Goal: Contribute content: Contribute content

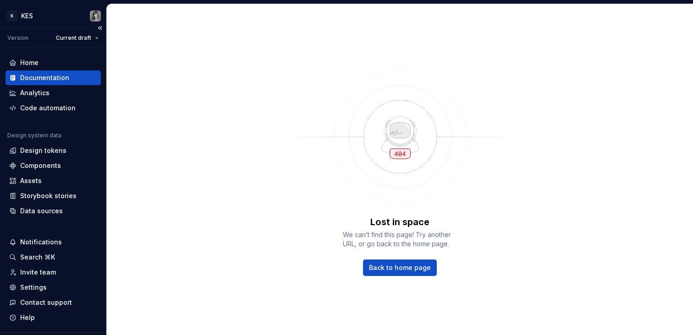
click at [48, 78] on div "Documentation" at bounding box center [44, 77] width 49 height 9
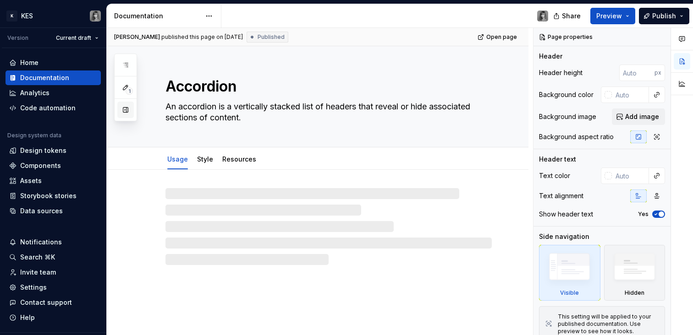
click at [129, 107] on button "button" at bounding box center [125, 110] width 16 height 16
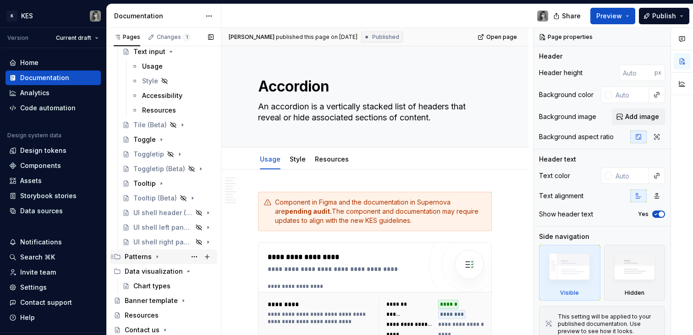
click at [149, 259] on div "Patterns" at bounding box center [138, 256] width 27 height 9
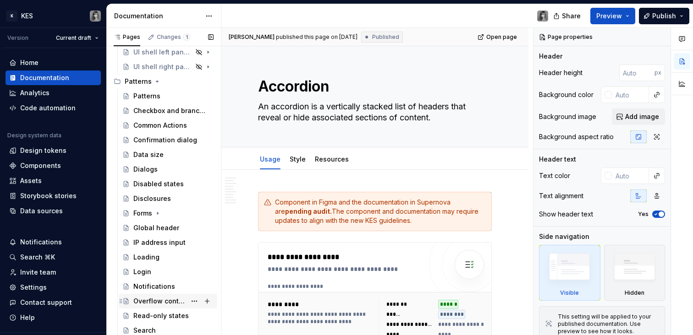
scroll to position [2799, 0]
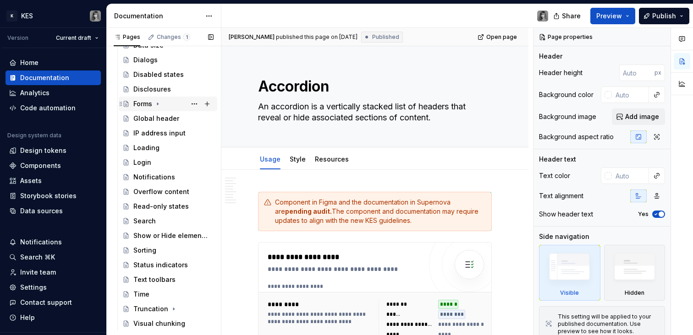
click at [157, 104] on icon "Page tree" at bounding box center [157, 104] width 1 height 2
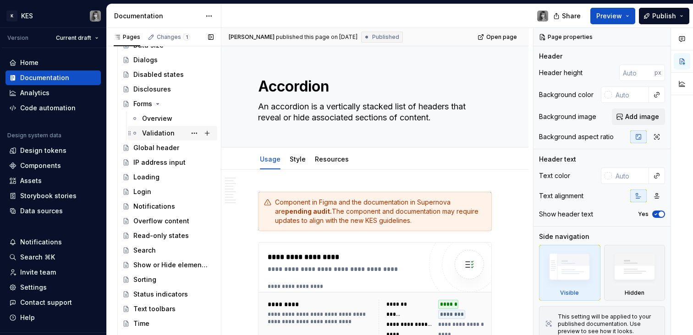
click at [165, 133] on div "Validation" at bounding box center [158, 133] width 33 height 9
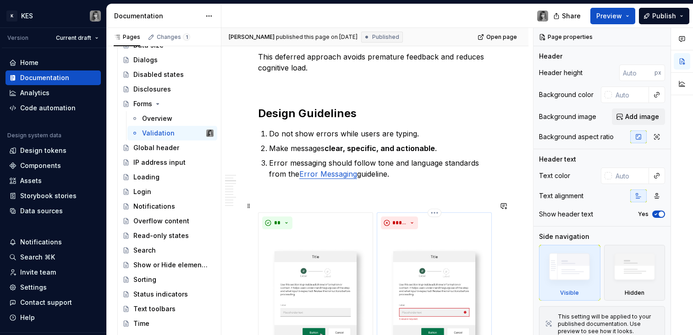
click at [429, 258] on img at bounding box center [434, 295] width 107 height 125
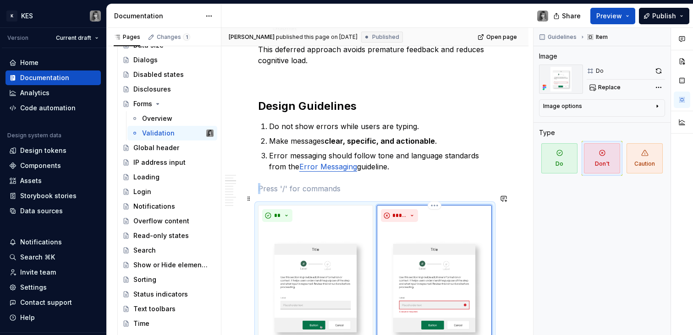
scroll to position [649, 0]
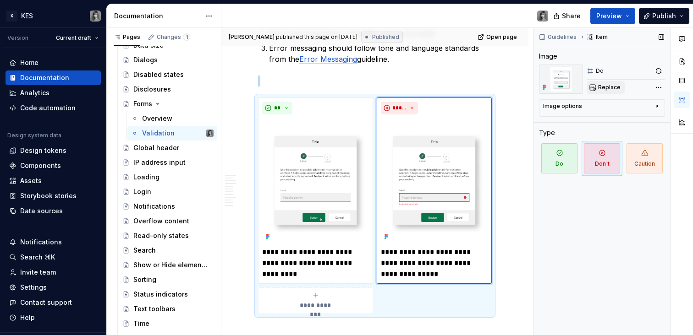
click at [608, 87] on span "Replace" at bounding box center [609, 87] width 22 height 7
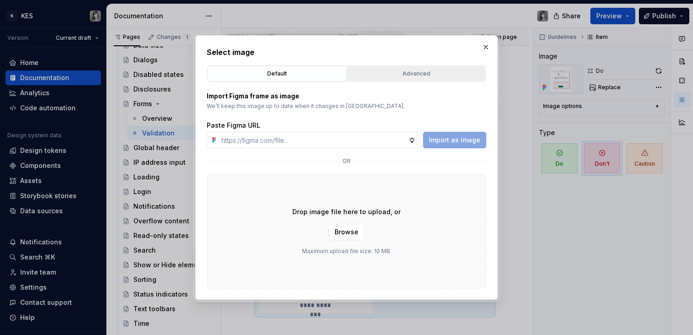
click at [428, 70] on div "Advanced" at bounding box center [416, 73] width 132 height 9
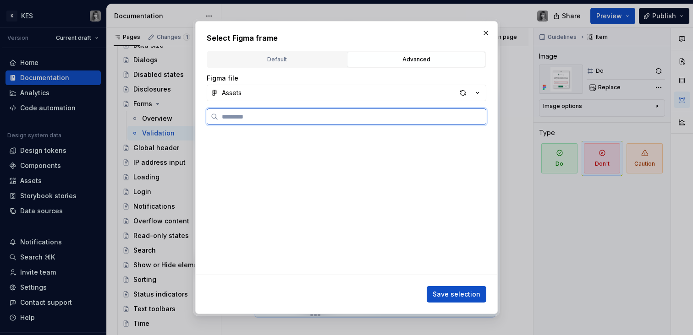
scroll to position [536, 0]
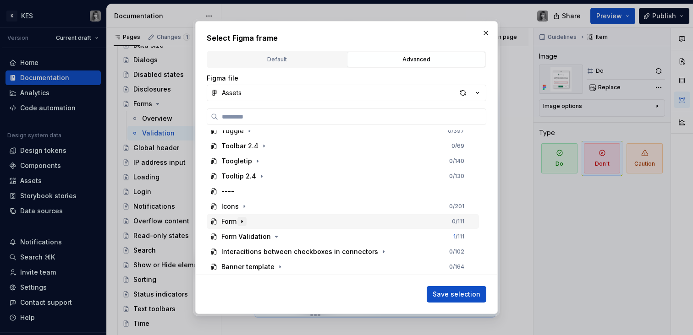
click at [242, 221] on icon "button" at bounding box center [241, 222] width 1 height 2
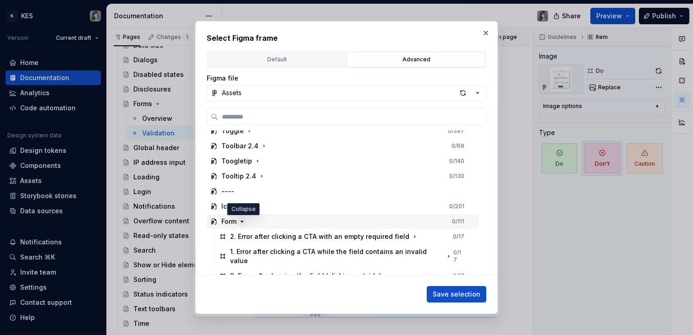
click at [244, 221] on icon "button" at bounding box center [241, 221] width 7 height 7
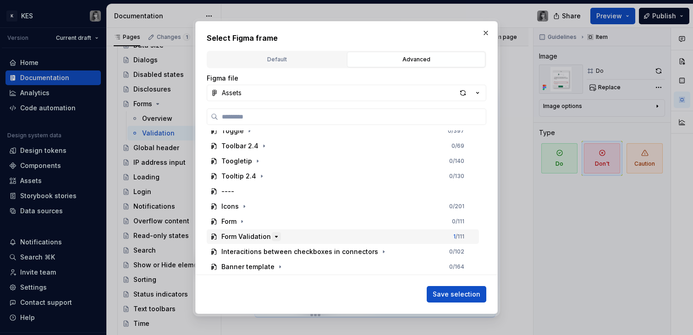
click at [273, 235] on icon "button" at bounding box center [276, 236] width 7 height 7
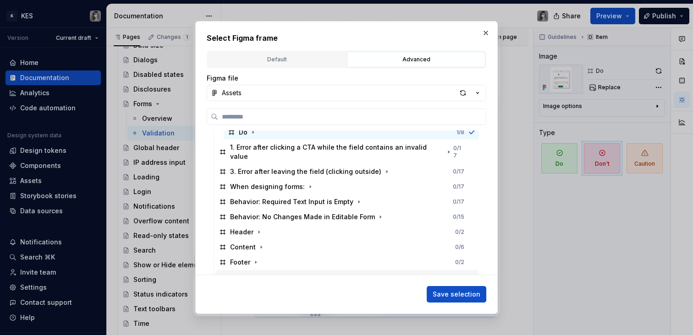
scroll to position [685, 0]
click at [307, 184] on icon "button" at bounding box center [310, 187] width 7 height 7
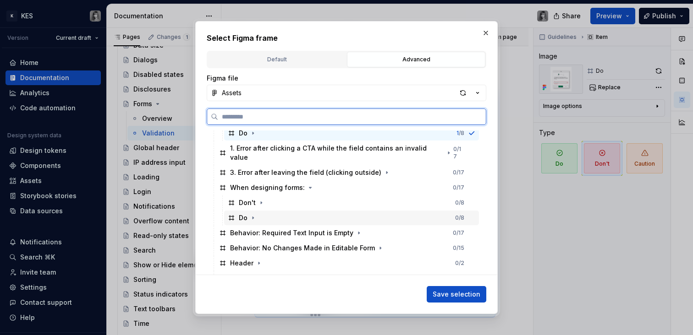
click at [241, 214] on div "Do" at bounding box center [243, 218] width 9 height 9
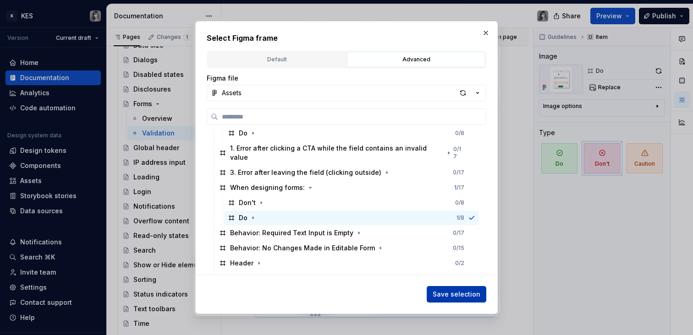
click at [465, 293] on span "Save selection" at bounding box center [457, 294] width 48 height 9
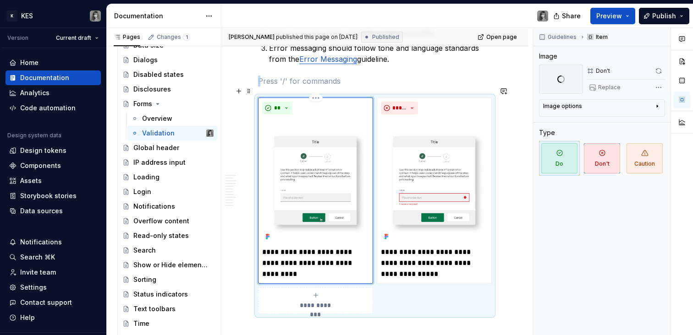
click at [344, 166] on img at bounding box center [315, 180] width 107 height 125
click at [408, 162] on img at bounding box center [434, 180] width 107 height 125
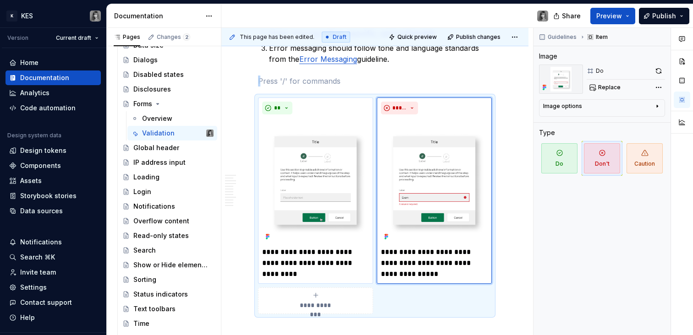
click at [345, 169] on img at bounding box center [315, 180] width 107 height 125
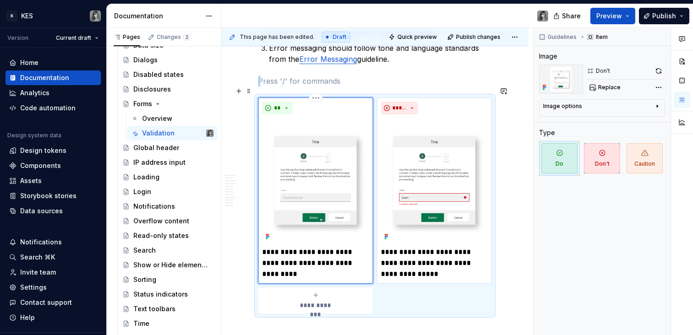
click at [336, 185] on img at bounding box center [315, 180] width 107 height 125
click at [405, 173] on img at bounding box center [434, 180] width 107 height 125
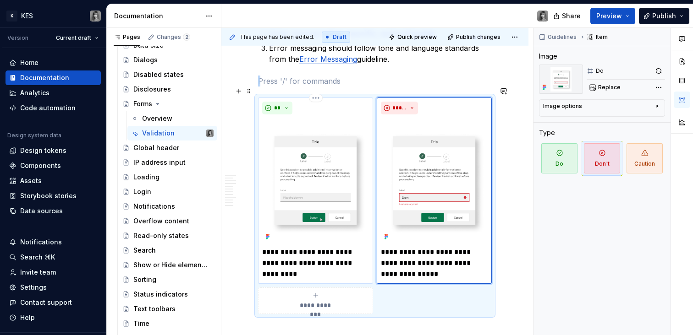
click at [322, 173] on img at bounding box center [315, 180] width 107 height 125
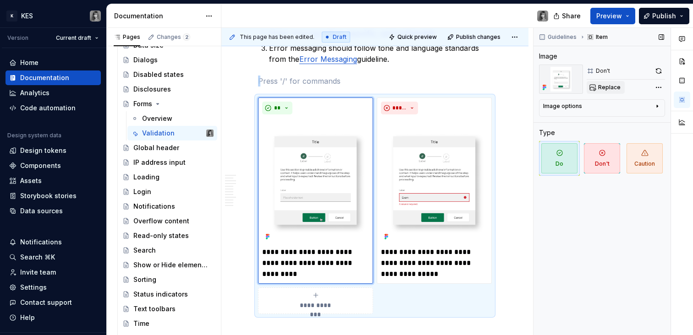
click at [602, 88] on span "Replace" at bounding box center [609, 87] width 22 height 7
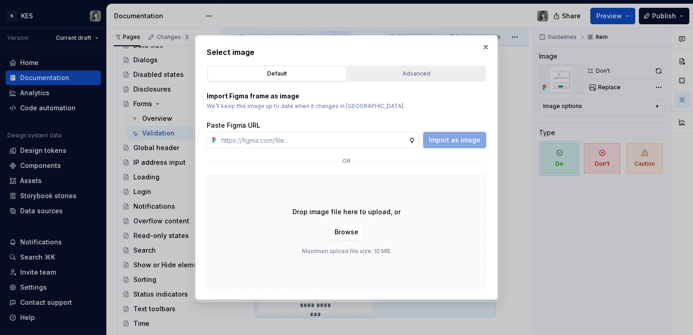
click at [387, 72] on div "Advanced" at bounding box center [416, 73] width 132 height 9
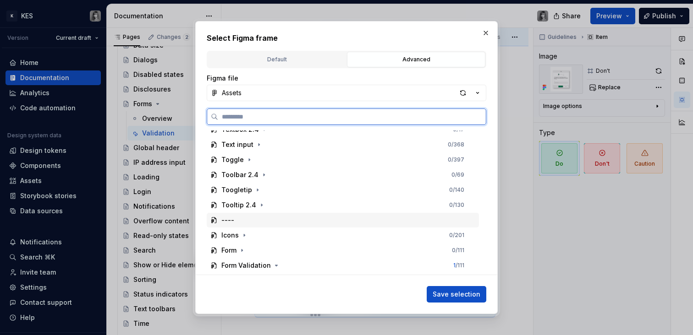
scroll to position [536, 0]
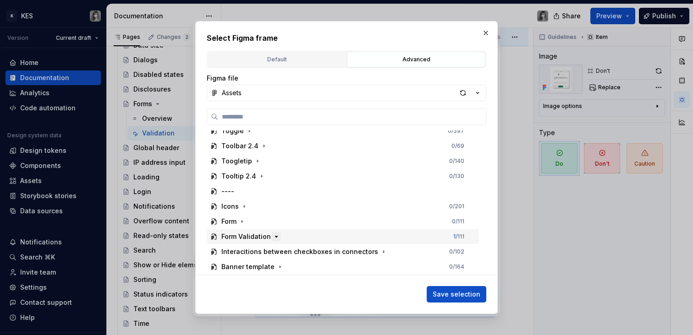
click at [274, 238] on icon "button" at bounding box center [276, 236] width 7 height 7
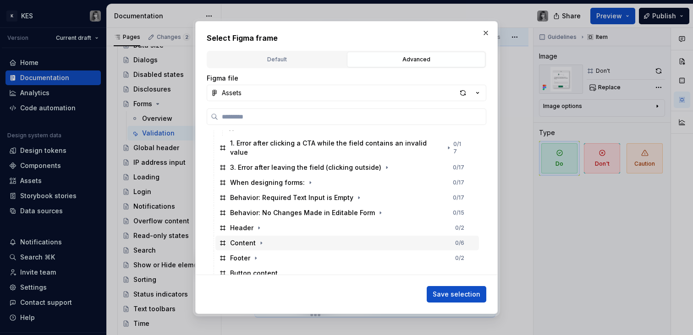
scroll to position [559, 0]
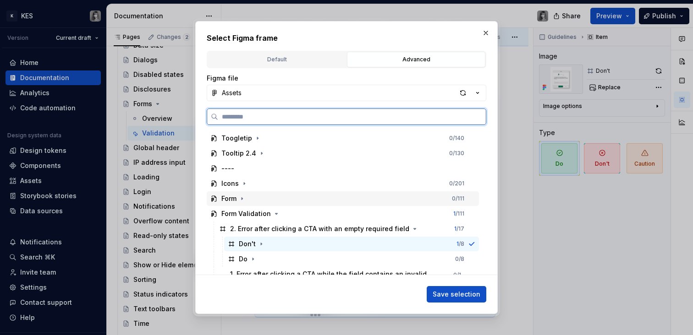
click at [267, 214] on div "Form Validation" at bounding box center [245, 213] width 49 height 9
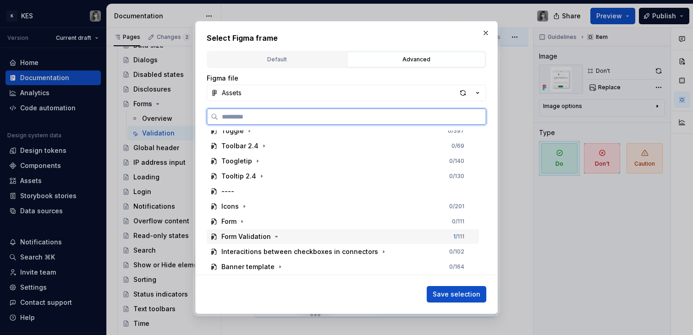
scroll to position [536, 0]
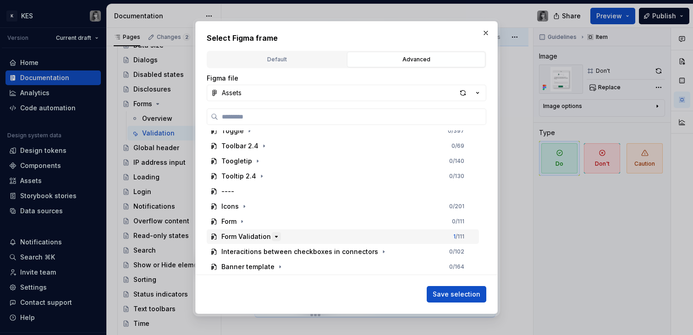
drag, startPoint x: 270, startPoint y: 234, endPoint x: 275, endPoint y: 232, distance: 6.0
click at [272, 234] on button "button" at bounding box center [276, 236] width 9 height 9
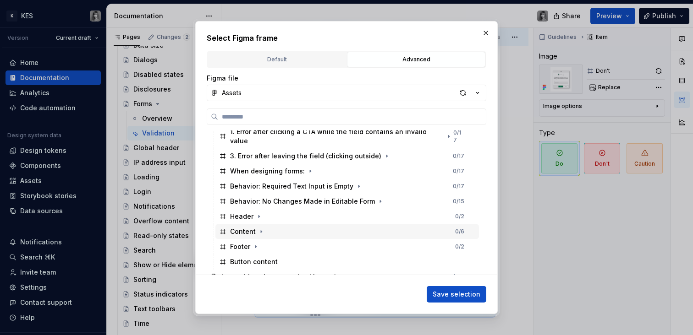
scroll to position [696, 0]
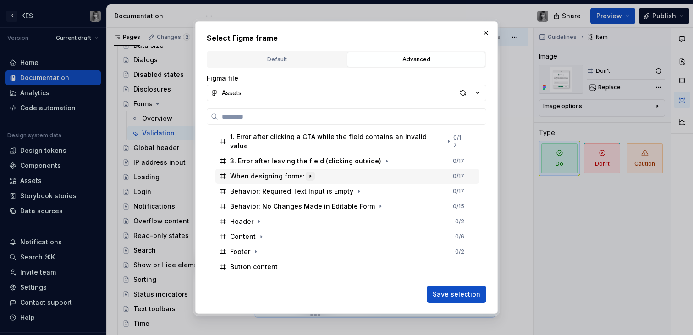
click at [307, 173] on icon "button" at bounding box center [310, 176] width 7 height 7
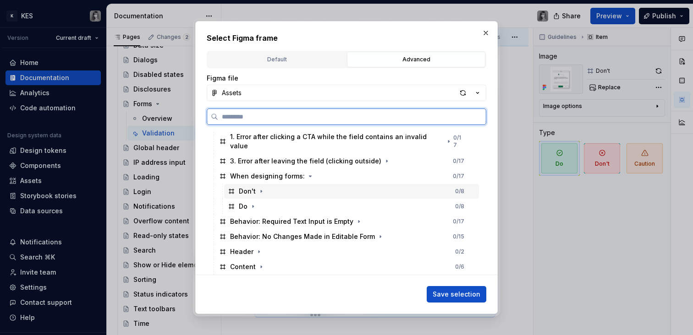
click at [245, 187] on div "Don't" at bounding box center [247, 191] width 17 height 9
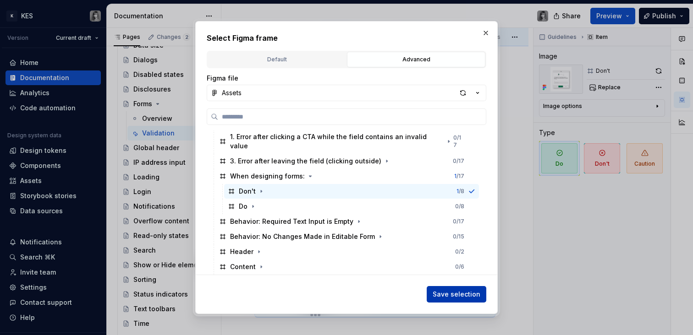
click at [462, 291] on span "Save selection" at bounding box center [457, 294] width 48 height 9
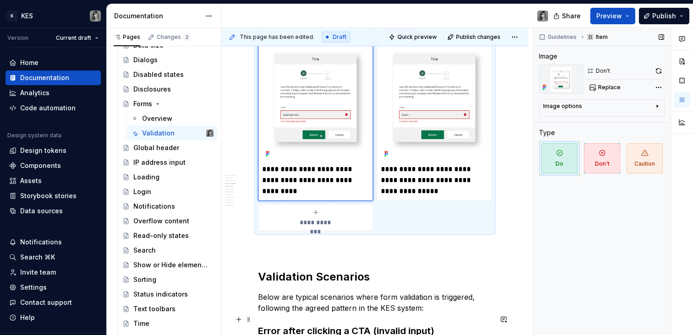
scroll to position [714, 0]
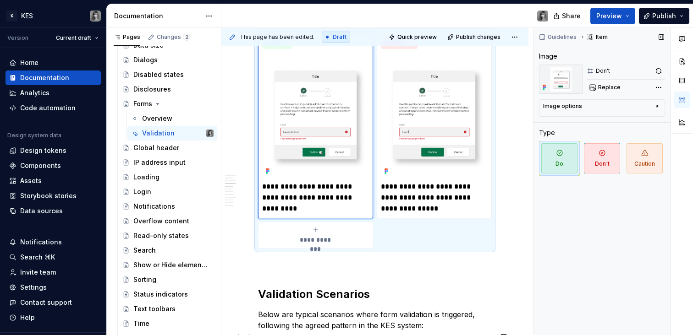
type textarea "*"
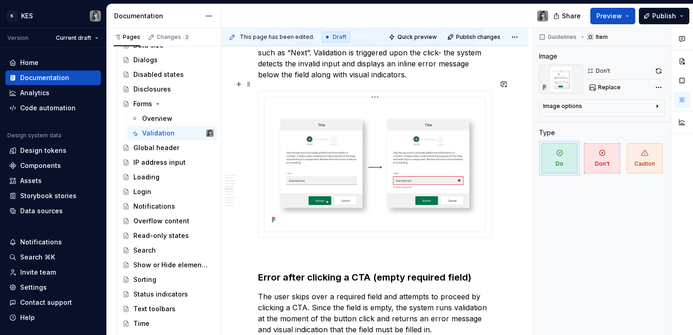
scroll to position [1271, 0]
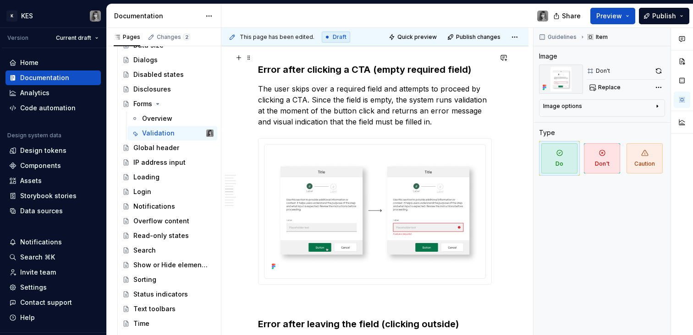
click at [419, 64] on strong "Error after clicking a CTA (empty required field)" at bounding box center [364, 69] width 213 height 11
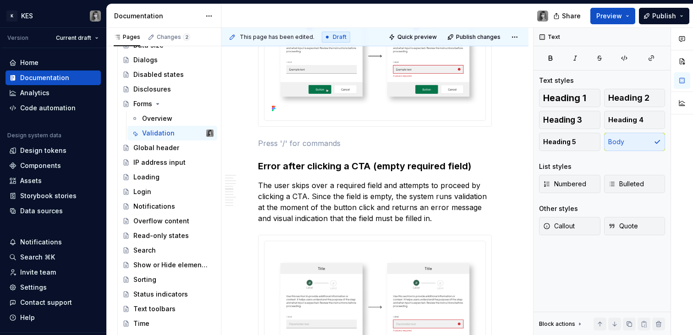
scroll to position [1172, 0]
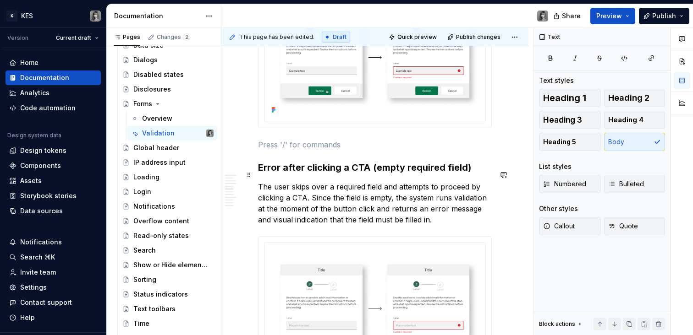
drag, startPoint x: 259, startPoint y: 59, endPoint x: 469, endPoint y: 216, distance: 262.1
click at [259, 162] on strong "Error after clicking a CTA (empty required field)" at bounding box center [364, 167] width 213 height 11
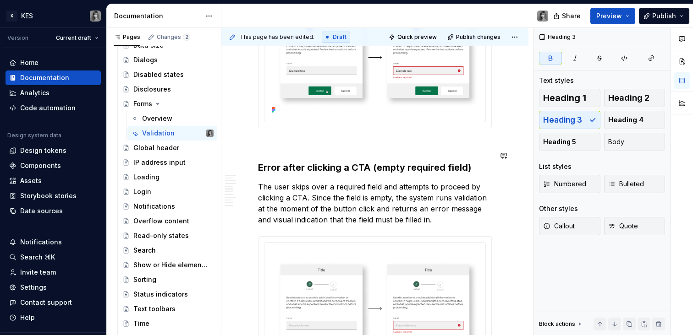
click at [481, 161] on h3 "Error after clicking a CTA (empty required field)" at bounding box center [375, 167] width 234 height 13
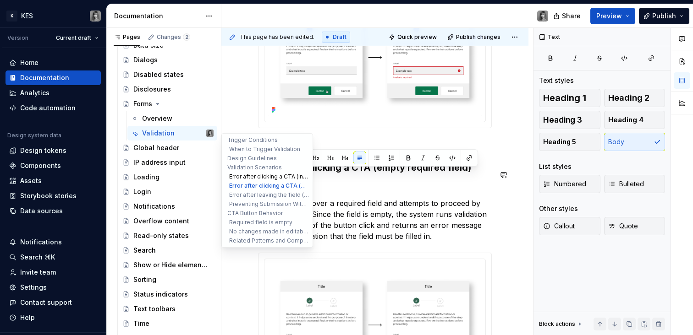
drag, startPoint x: 291, startPoint y: 176, endPoint x: 242, endPoint y: 176, distance: 48.6
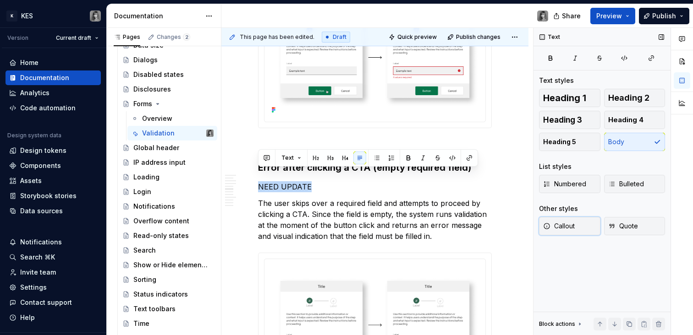
click at [579, 227] on button "Callout" at bounding box center [569, 226] width 61 height 18
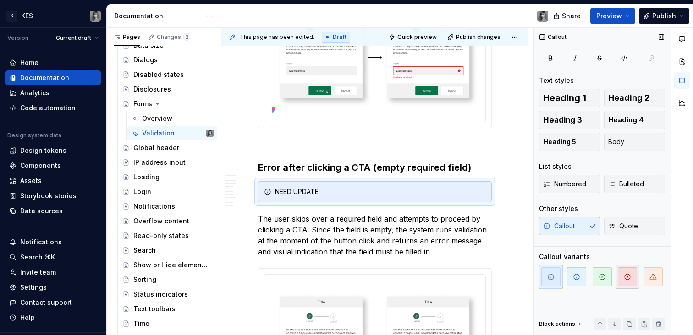
click at [623, 282] on span "button" at bounding box center [627, 277] width 19 height 19
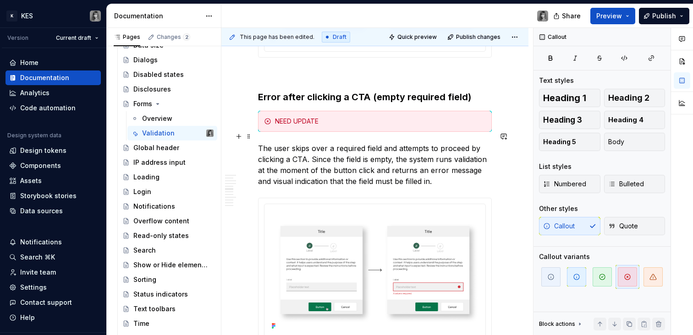
scroll to position [1243, 0]
click at [400, 172] on p "The user skips over a required field and attempts to proceed by clicking a CTA.…" at bounding box center [375, 164] width 234 height 44
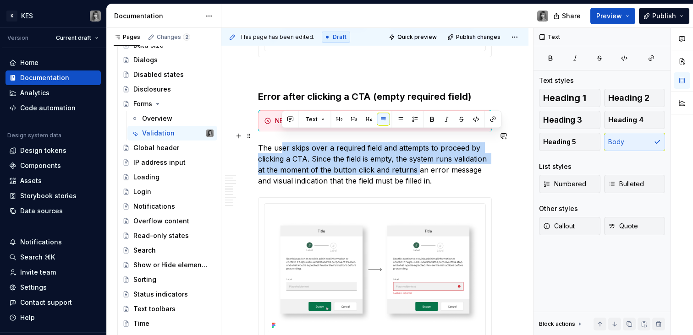
drag, startPoint x: 307, startPoint y: 135, endPoint x: 417, endPoint y: 155, distance: 112.2
click at [417, 155] on p "The user skips over a required field and attempts to proceed by clicking a CTA.…" at bounding box center [375, 164] width 234 height 44
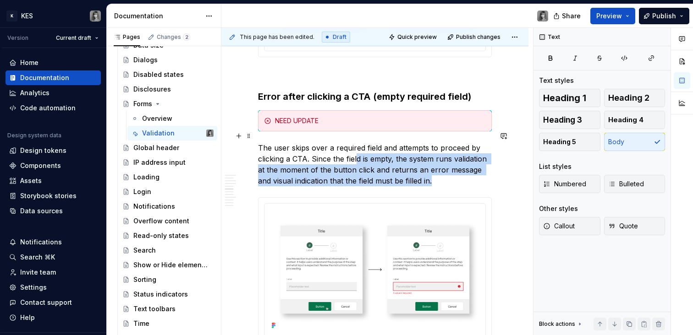
drag, startPoint x: 441, startPoint y: 169, endPoint x: 357, endPoint y: 143, distance: 87.8
click at [357, 143] on p "The user skips over a required field and attempts to proceed by clicking a CTA.…" at bounding box center [375, 164] width 234 height 44
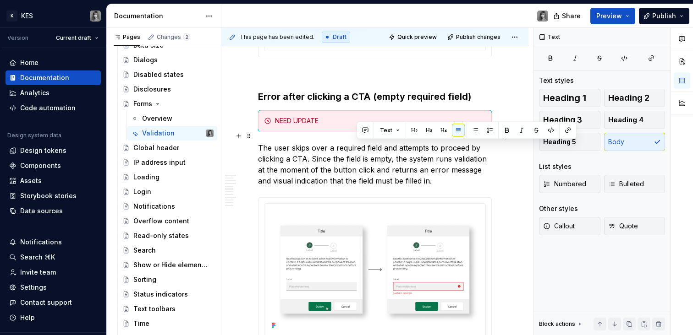
click at [357, 143] on p "The user skips over a required field and attempts to proceed by clicking a CTA.…" at bounding box center [375, 164] width 234 height 44
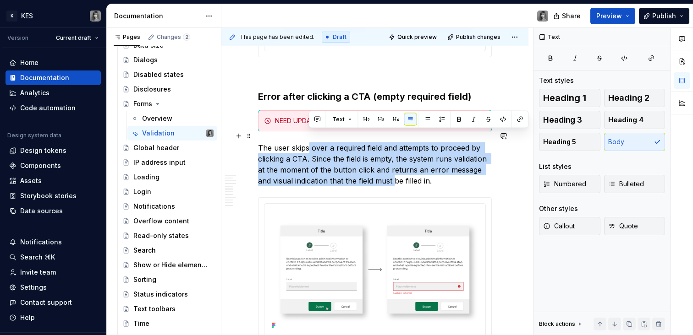
drag, startPoint x: 376, startPoint y: 155, endPoint x: 394, endPoint y: 168, distance: 22.4
click at [394, 168] on p "The user skips over a required field and attempts to proceed by clicking a CTA.…" at bounding box center [375, 164] width 234 height 44
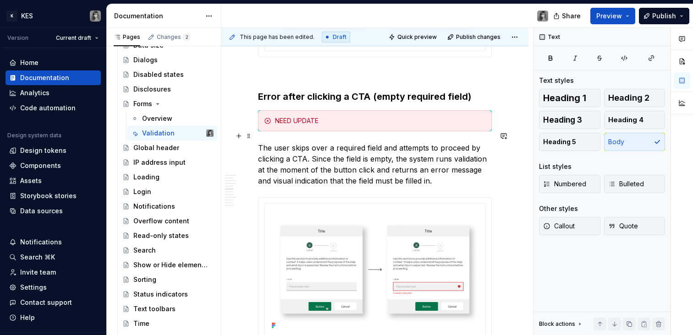
click at [393, 167] on p "The user skips over a required field and attempts to proceed by clicking a CTA.…" at bounding box center [375, 164] width 234 height 44
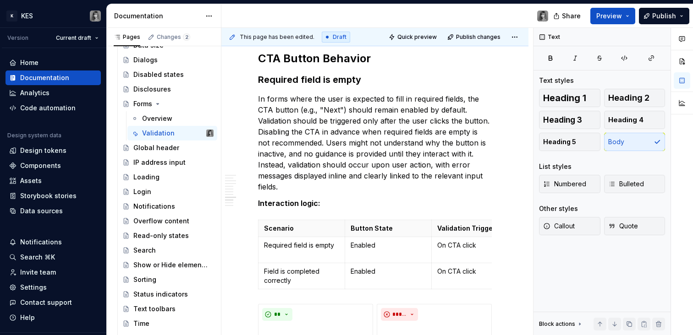
scroll to position [2184, 0]
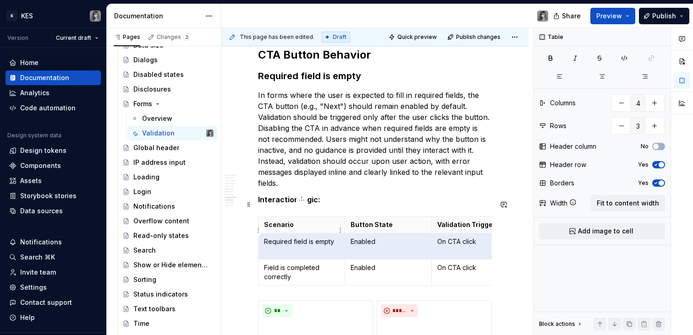
drag, startPoint x: 476, startPoint y: 227, endPoint x: 288, endPoint y: 227, distance: 187.4
click at [288, 234] on tr "Required field is empty Enabled On CTA click Inline error message is shown" at bounding box center [431, 247] width 346 height 26
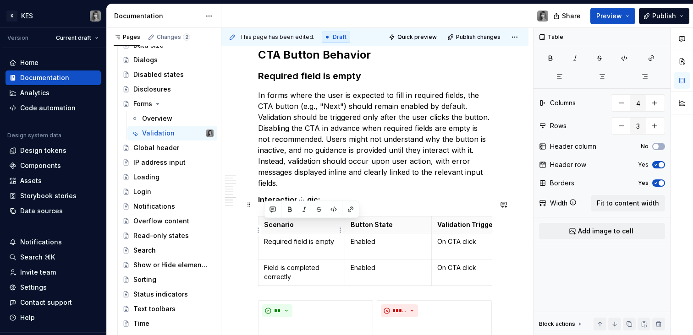
click at [304, 237] on p "Required field is empty" at bounding box center [301, 241] width 75 height 9
drag, startPoint x: 266, startPoint y: 226, endPoint x: 282, endPoint y: 223, distance: 16.9
click at [266, 237] on p "Required field is empty" at bounding box center [301, 241] width 75 height 9
click at [303, 237] on p "Required field is empty" at bounding box center [301, 241] width 75 height 9
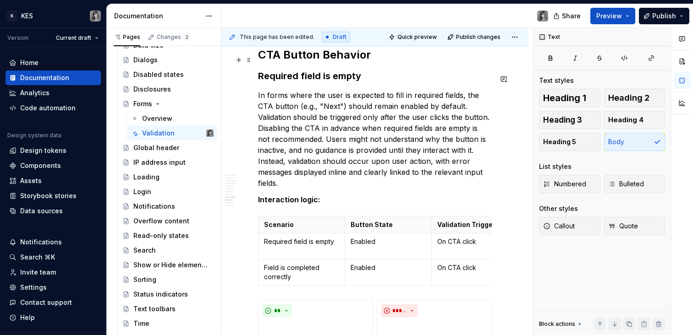
click at [378, 70] on h3 "Required field is empty" at bounding box center [375, 76] width 234 height 13
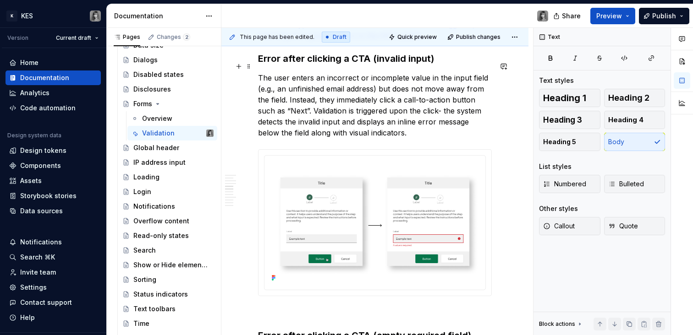
scroll to position [1126, 0]
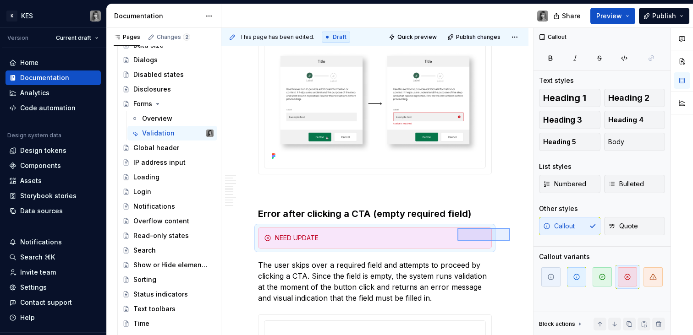
drag, startPoint x: 510, startPoint y: 241, endPoint x: 457, endPoint y: 228, distance: 54.2
click at [457, 228] on div "This page has been edited. Draft Quick preview Publish changes Forms A form is …" at bounding box center [377, 182] width 312 height 308
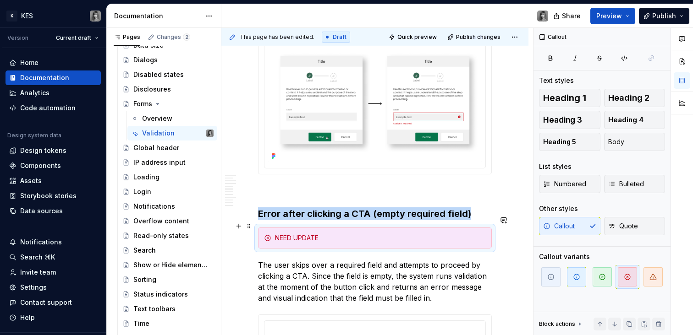
copy strong "Error after clicking a CTA (empty required field)"
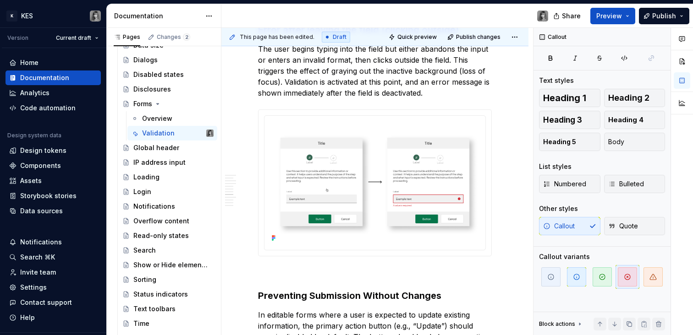
scroll to position [1800, 0]
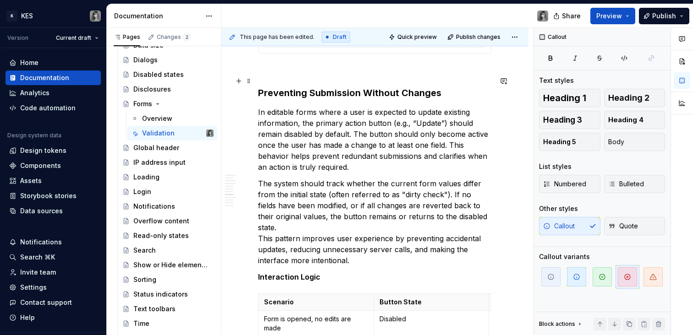
click at [455, 87] on h3 "Preventing Submission Without Changes" at bounding box center [375, 93] width 234 height 13
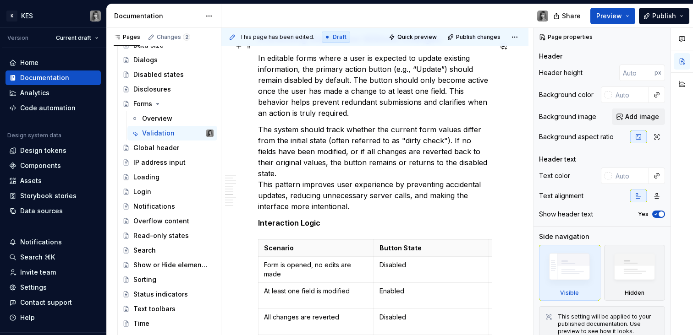
scroll to position [2082, 0]
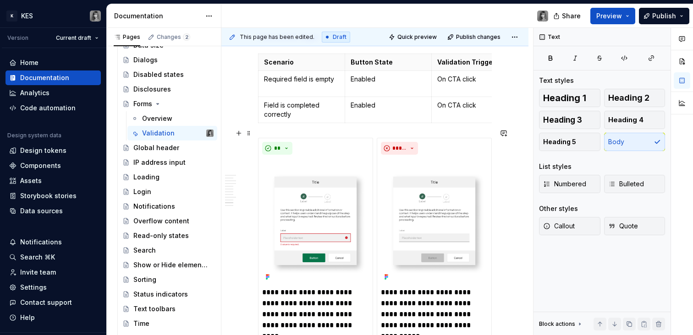
scroll to position [2308, 0]
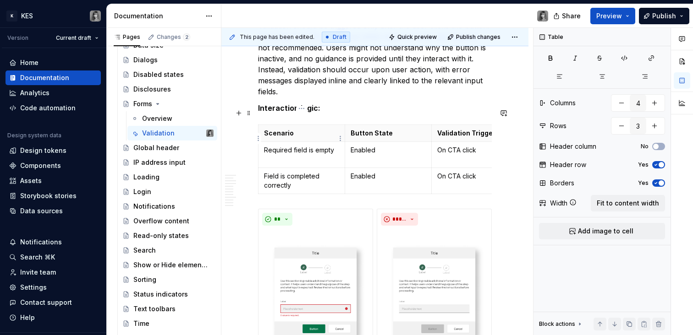
click at [305, 142] on td "Required field is empty" at bounding box center [301, 155] width 87 height 26
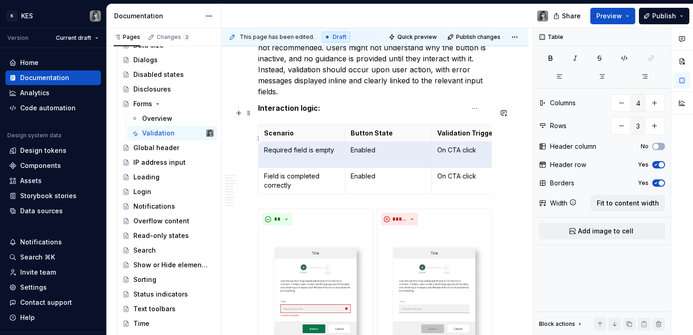
drag, startPoint x: 265, startPoint y: 133, endPoint x: 474, endPoint y: 133, distance: 208.9
click at [474, 142] on tr "Required field is empty Enabled On CTA click Inline error message is shown" at bounding box center [431, 155] width 346 height 26
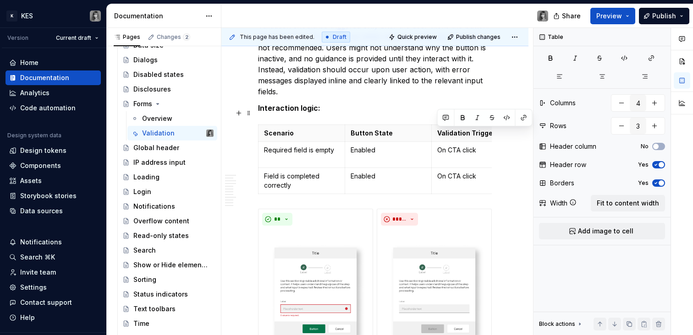
click at [461, 144] on td "On CTA click" at bounding box center [474, 155] width 87 height 26
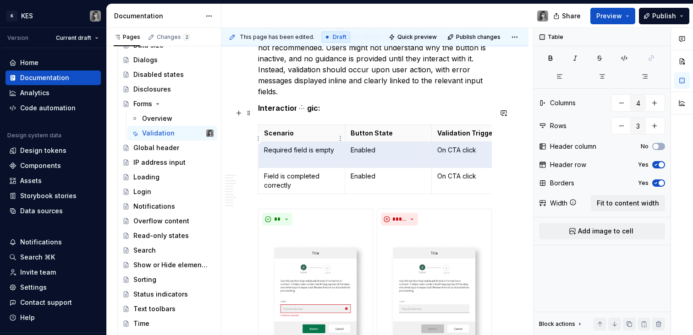
drag, startPoint x: 475, startPoint y: 134, endPoint x: 298, endPoint y: 136, distance: 177.3
click at [298, 142] on tr "Required field is empty Enabled On CTA click Inline error message is shown" at bounding box center [431, 155] width 346 height 26
click at [362, 146] on p "Enabled" at bounding box center [387, 150] width 75 height 9
drag, startPoint x: 474, startPoint y: 136, endPoint x: 288, endPoint y: 133, distance: 186.0
click at [288, 142] on tr "Required field is empty Enabled On CTA click Inline error message is shown" at bounding box center [431, 155] width 346 height 26
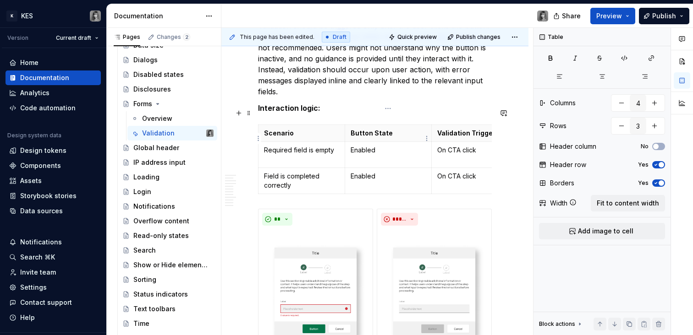
drag, startPoint x: 383, startPoint y: 151, endPoint x: 323, endPoint y: 143, distance: 60.5
click at [383, 151] on td "Enabled" at bounding box center [388, 155] width 87 height 26
click at [342, 137] on html "K KES Version Current draft Home Documentation Analytics Code automation Design…" at bounding box center [346, 167] width 693 height 335
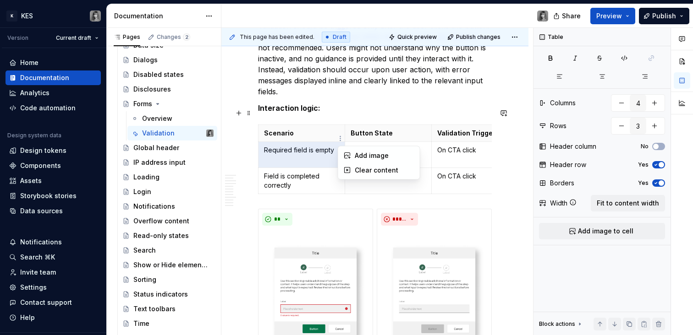
click at [383, 129] on html "K KES Version Current draft Home Documentation Analytics Code automation Design…" at bounding box center [346, 167] width 693 height 335
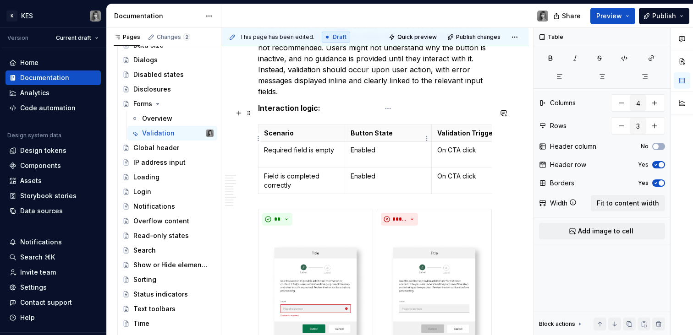
click at [383, 146] on p "Enabled" at bounding box center [387, 150] width 75 height 9
click at [335, 146] on p "Required field is empty" at bounding box center [301, 150] width 75 height 9
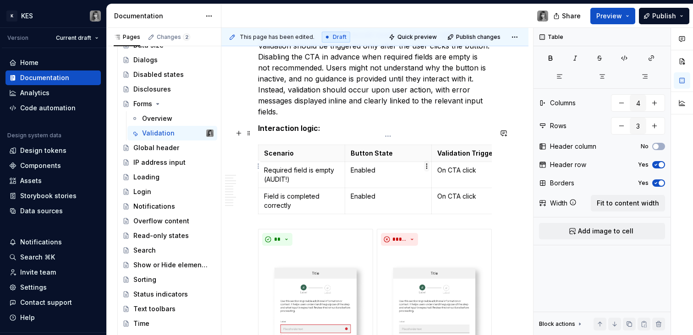
scroll to position [2272, 0]
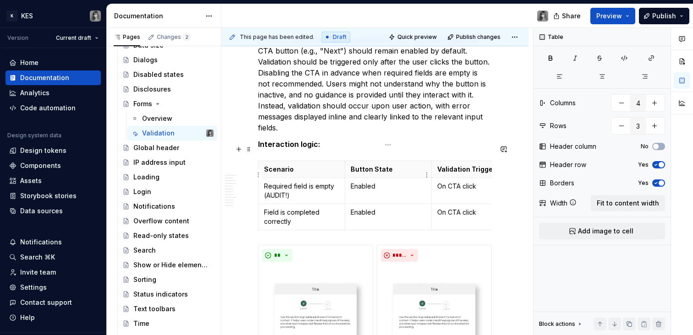
click at [393, 182] on p "Enabled" at bounding box center [387, 186] width 75 height 9
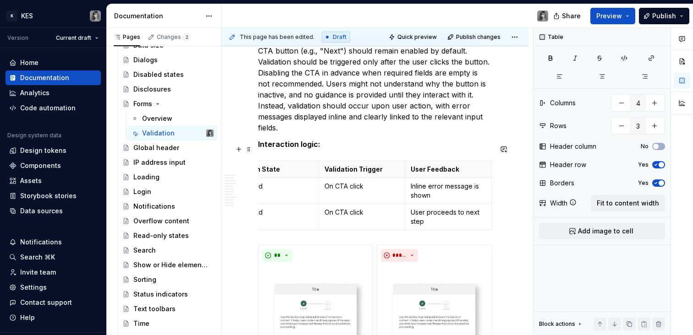
scroll to position [0, 0]
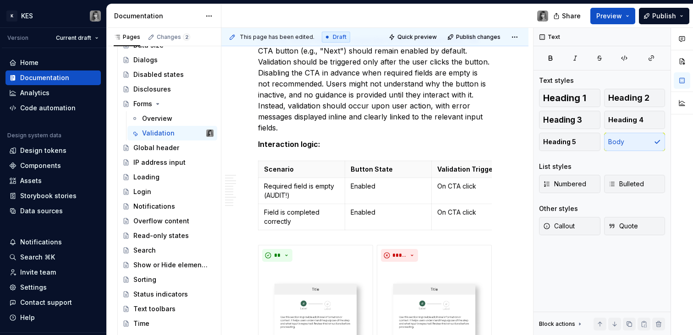
click at [363, 103] on p "In forms where the user is expected to fill in required fields, the CTA button …" at bounding box center [375, 83] width 234 height 99
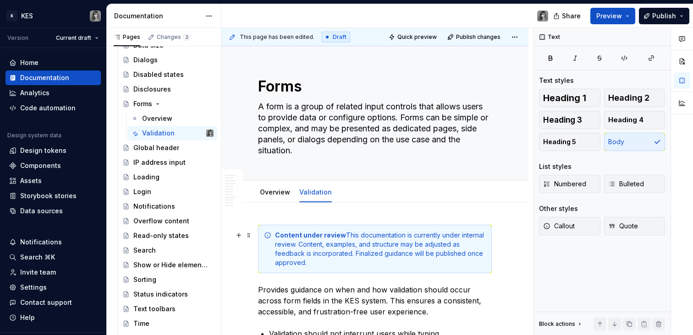
scroll to position [408, 0]
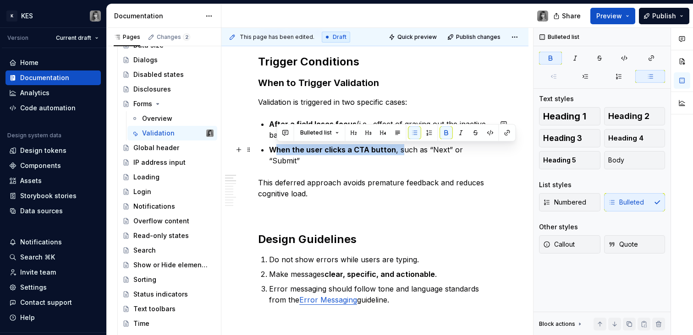
drag, startPoint x: 288, startPoint y: 146, endPoint x: 401, endPoint y: 150, distance: 113.7
click at [401, 150] on p "When the user clicks a CTA button , such as “Next” or “Submit”" at bounding box center [380, 155] width 223 height 22
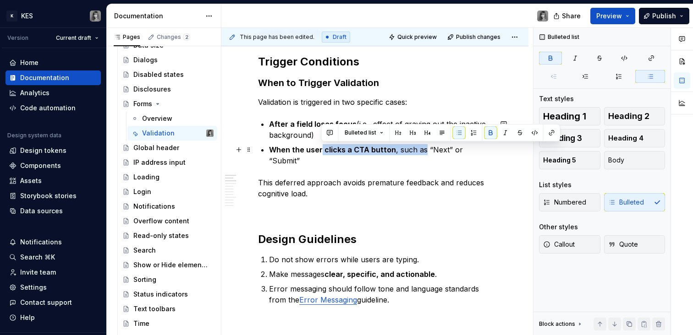
drag, startPoint x: 321, startPoint y: 147, endPoint x: 422, endPoint y: 153, distance: 101.4
click at [422, 153] on p "When the user clicks a CTA button , such as “Next” or “Submit”" at bounding box center [380, 155] width 223 height 22
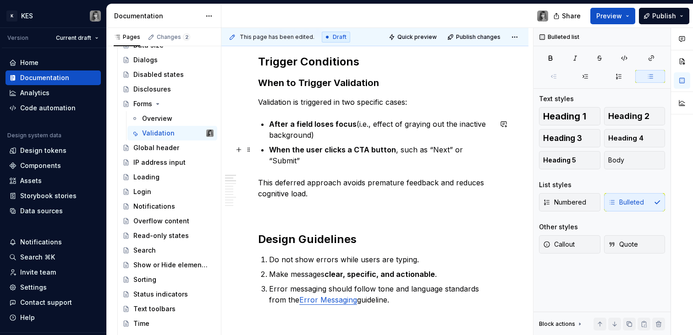
click at [322, 149] on strong "When the user clicks a CTA button" at bounding box center [332, 149] width 127 height 9
click at [345, 151] on strong "When the user clicks a CTA button" at bounding box center [332, 149] width 127 height 9
click at [487, 151] on p "When the user clicks a CTA button , such as “Next” or “Submit”" at bounding box center [380, 155] width 223 height 22
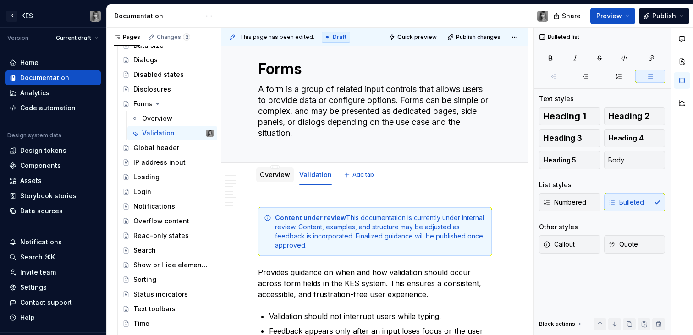
scroll to position [0, 0]
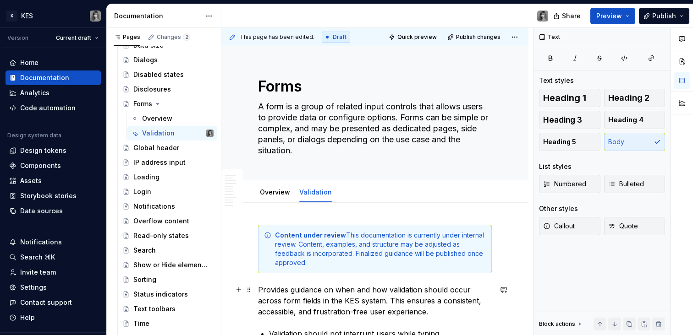
click at [289, 293] on p "Provides guidance on when and how validation should occur across form fields in…" at bounding box center [375, 301] width 234 height 33
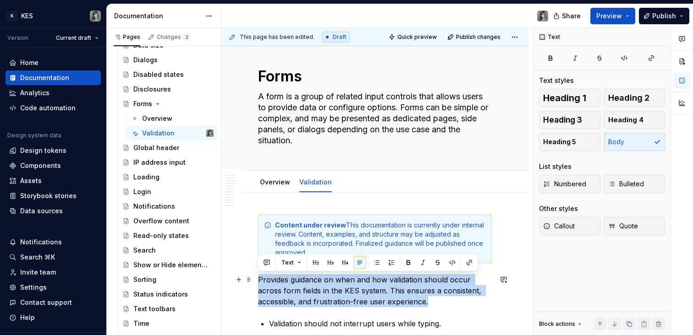
copy p "Provides guidance on when and how validation should occur across form fields in…"
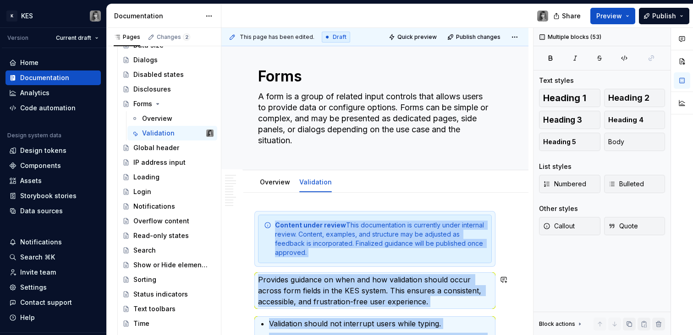
copy div "Content under review This documentation is currently under internal review. Con…"
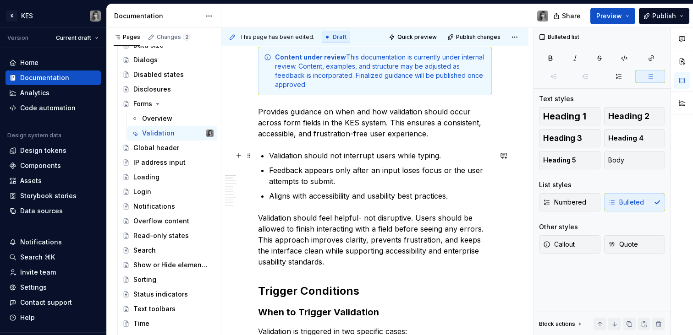
click at [362, 153] on p "Validation should not interrupt users while typing." at bounding box center [380, 155] width 223 height 11
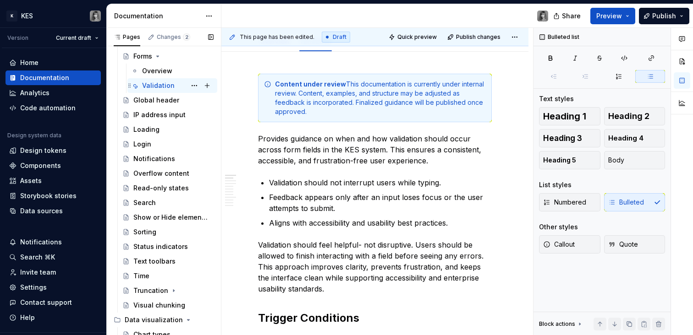
scroll to position [2884, 0]
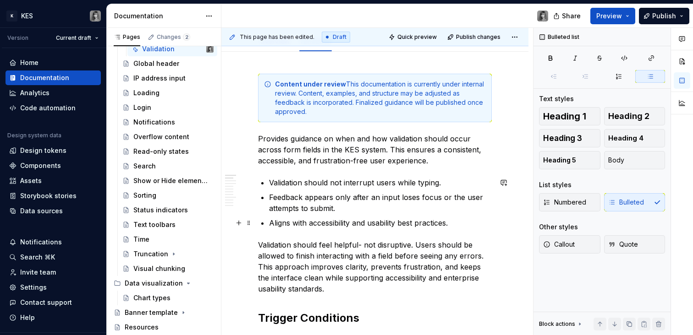
click at [326, 224] on p "Aligns with accessibility and usability best practices." at bounding box center [380, 223] width 223 height 11
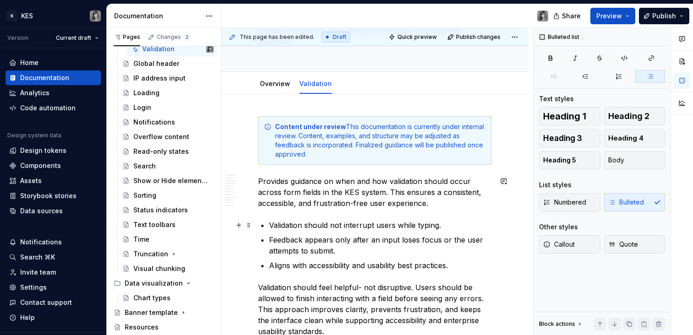
scroll to position [114, 0]
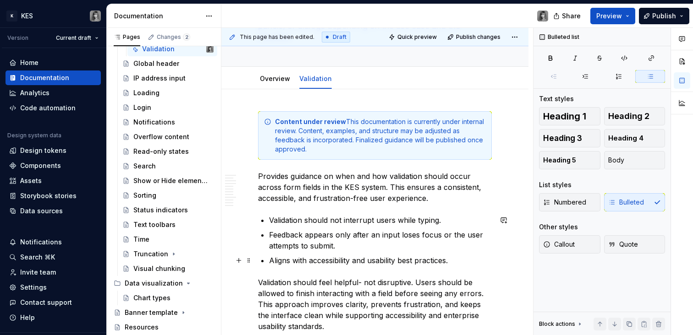
click at [339, 263] on p "Aligns with accessibility and usability best practices." at bounding box center [380, 260] width 223 height 11
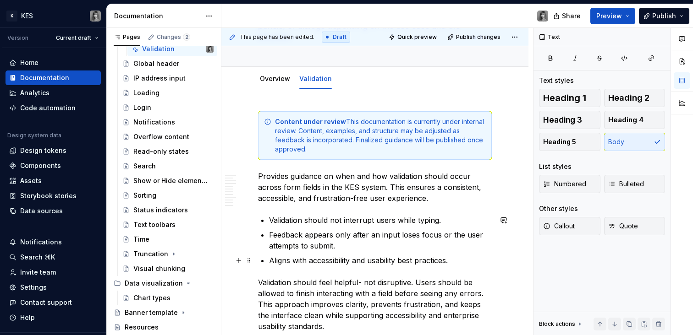
click at [467, 256] on p "Aligns with accessibility and usability best practices." at bounding box center [380, 260] width 223 height 11
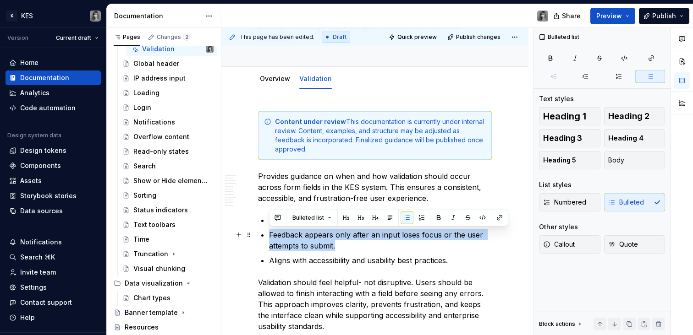
drag, startPoint x: 357, startPoint y: 243, endPoint x: 257, endPoint y: 234, distance: 100.3
click at [310, 243] on p "Feedback appears only after an input loses focus or the user attempts to submit." at bounding box center [380, 241] width 223 height 22
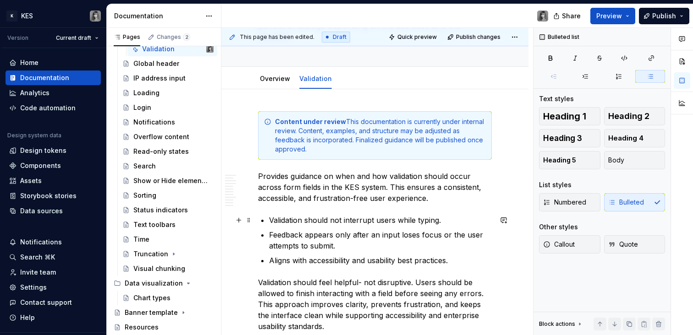
click at [406, 221] on p "Validation should not interrupt users while typing." at bounding box center [380, 220] width 223 height 11
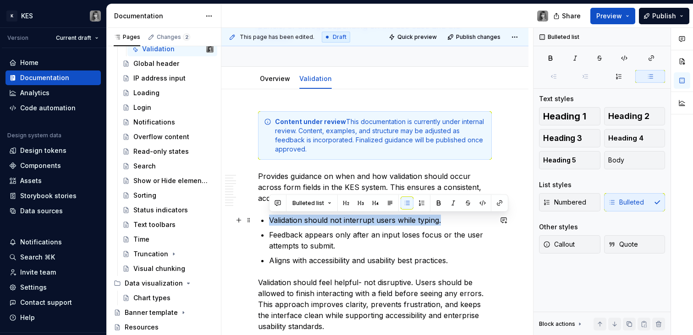
drag, startPoint x: 458, startPoint y: 221, endPoint x: 264, endPoint y: 225, distance: 193.4
click at [269, 225] on li "Validation should not interrupt users while typing." at bounding box center [380, 220] width 223 height 11
click at [326, 228] on ul "Validation should not interrupt users while typing. Feedback appears only after…" at bounding box center [380, 240] width 223 height 51
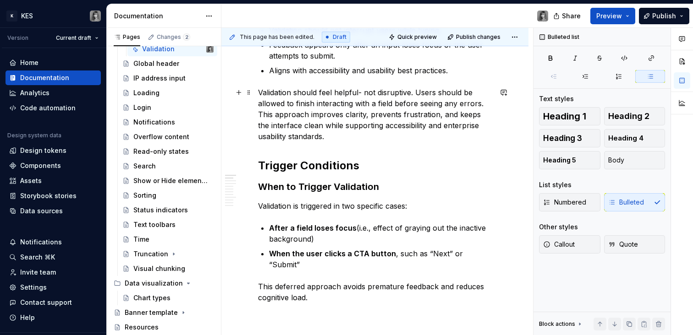
scroll to position [344, 0]
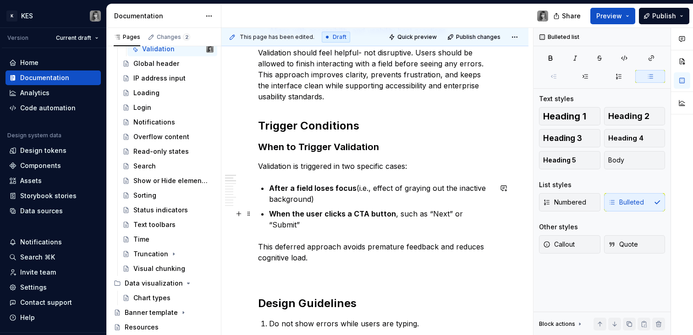
click at [315, 211] on strong "When the user clicks a CTA button" at bounding box center [332, 213] width 127 height 9
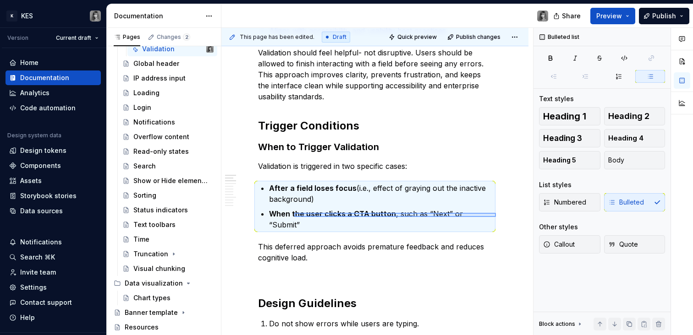
drag, startPoint x: 452, startPoint y: 216, endPoint x: 282, endPoint y: 210, distance: 170.1
click at [279, 209] on div "This page has been edited. Draft Quick preview Publish changes Forms A form is …" at bounding box center [377, 182] width 312 height 308
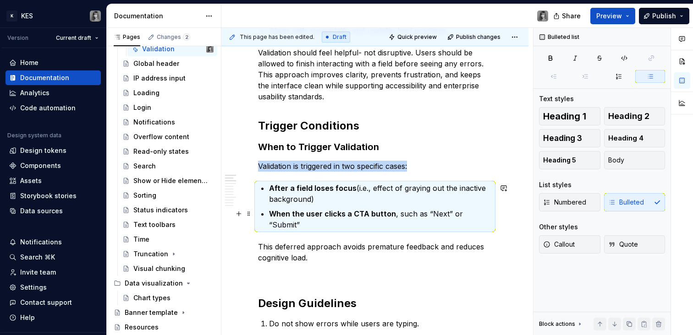
click at [282, 210] on strong "When the user clicks a CTA button" at bounding box center [332, 213] width 127 height 9
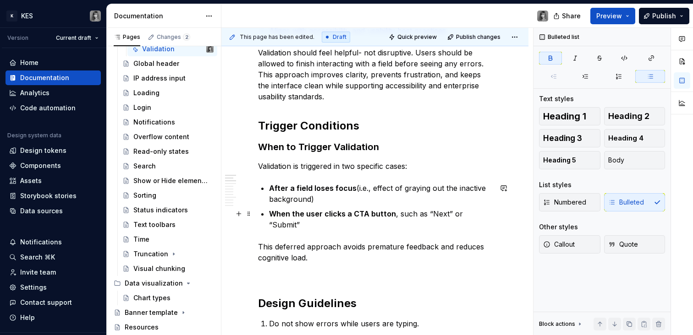
click at [280, 212] on strong "When the user clicks a CTA button" at bounding box center [332, 213] width 127 height 9
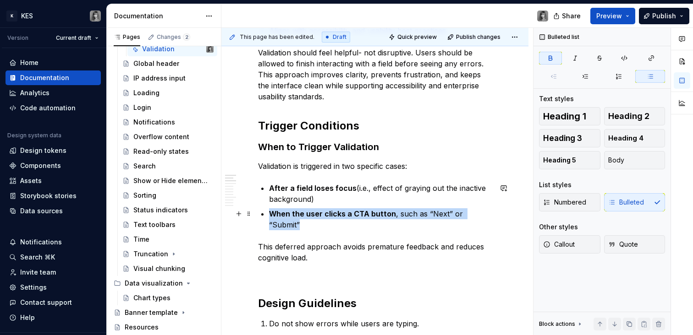
click at [280, 212] on strong "When the user clicks a CTA button" at bounding box center [332, 213] width 127 height 9
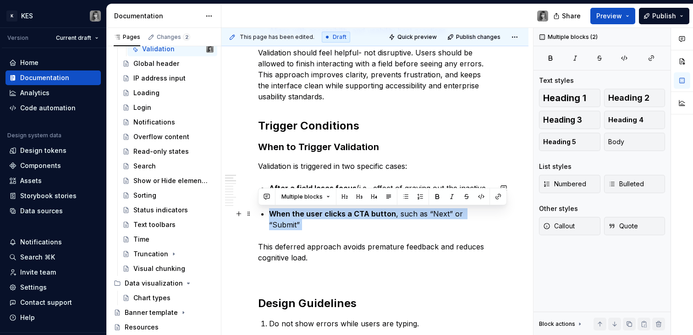
click at [280, 212] on strong "When the user clicks a CTA button" at bounding box center [332, 213] width 127 height 9
click at [307, 214] on strong "When the user clicks a CTA button" at bounding box center [332, 213] width 127 height 9
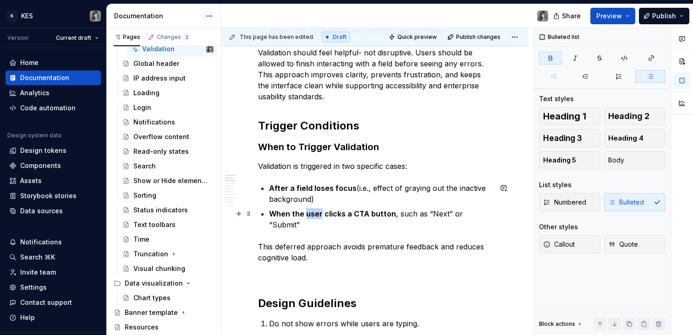
click at [307, 214] on strong "When the user clicks a CTA button" at bounding box center [332, 213] width 127 height 9
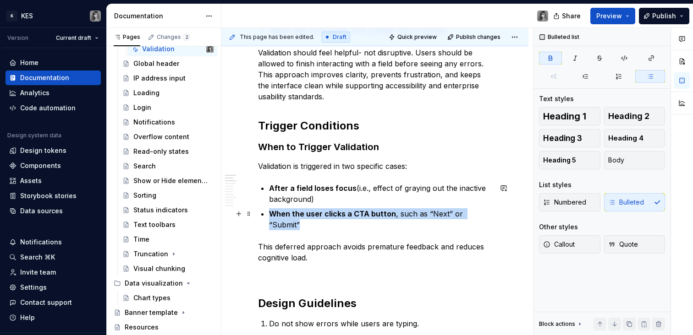
click at [307, 214] on strong "When the user clicks a CTA button" at bounding box center [332, 213] width 127 height 9
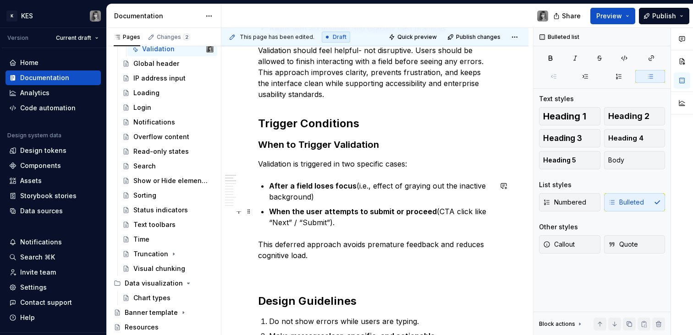
scroll to position [368, 0]
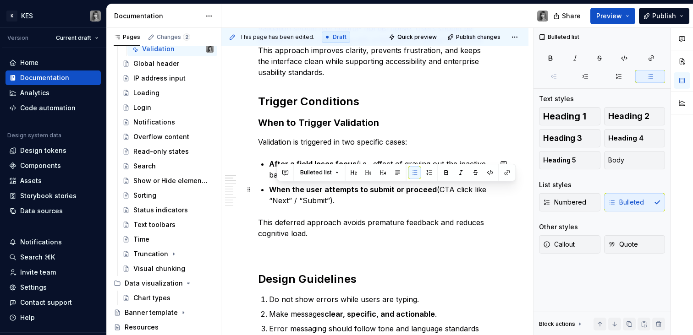
drag, startPoint x: 356, startPoint y: 198, endPoint x: 273, endPoint y: 187, distance: 84.0
click at [273, 187] on p "When the user attempts to submit or proceed (CTA click like “Next” / “Submit”)." at bounding box center [380, 195] width 223 height 22
click at [274, 189] on strong "When the user attempts to submit or proceed" at bounding box center [353, 189] width 168 height 9
drag, startPoint x: 268, startPoint y: 186, endPoint x: 360, endPoint y: 204, distance: 93.3
click at [360, 204] on p "When the user attempts to submit or proceed (CTA click like “Next” / “Submit”)." at bounding box center [380, 195] width 223 height 22
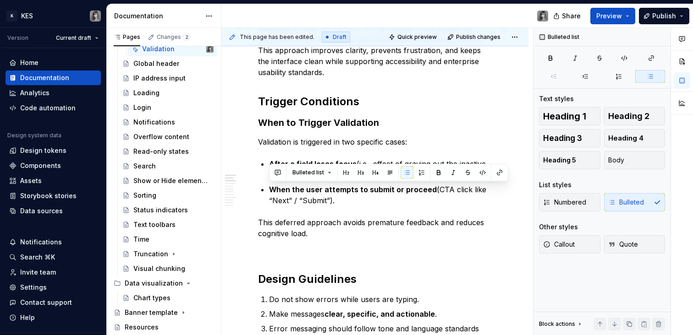
copy p "When the user attempts to submit or proceed (CTA click like “Next” / “Submit”)."
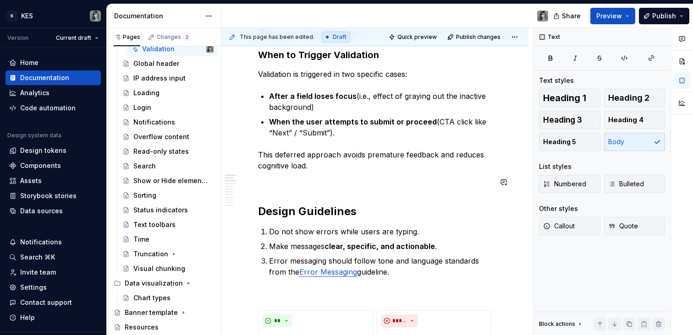
scroll to position [520, 0]
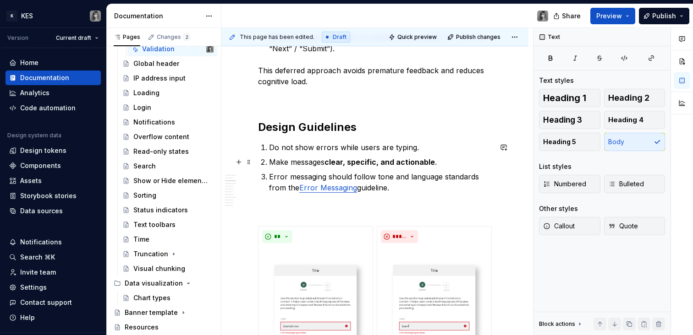
click at [355, 147] on p "Do not show errors while users are typing." at bounding box center [380, 147] width 223 height 11
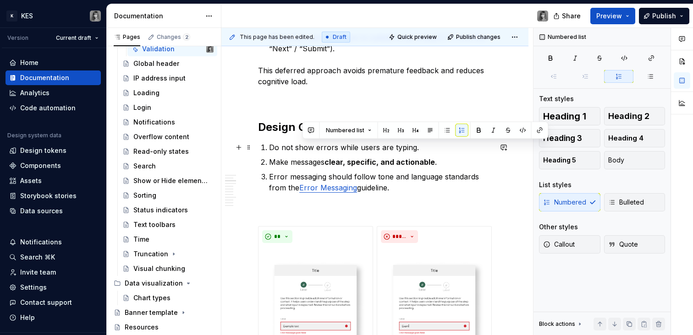
drag, startPoint x: 367, startPoint y: 152, endPoint x: 418, endPoint y: 185, distance: 60.8
click at [418, 185] on ol "Do not show errors while users are typing. Make messages clear, specific, and a…" at bounding box center [380, 167] width 223 height 51
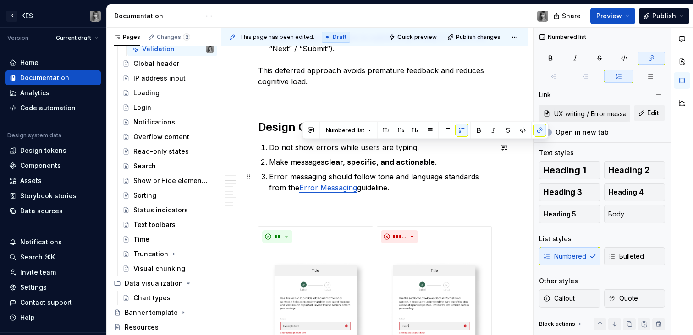
click at [418, 185] on p "Error messaging should follow tone and language standards from the Error Messag…" at bounding box center [380, 182] width 223 height 22
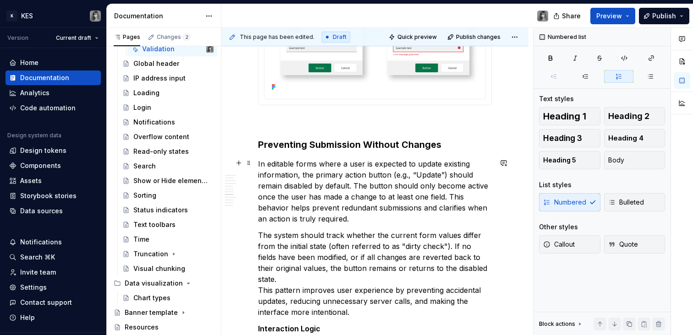
scroll to position [1758, 0]
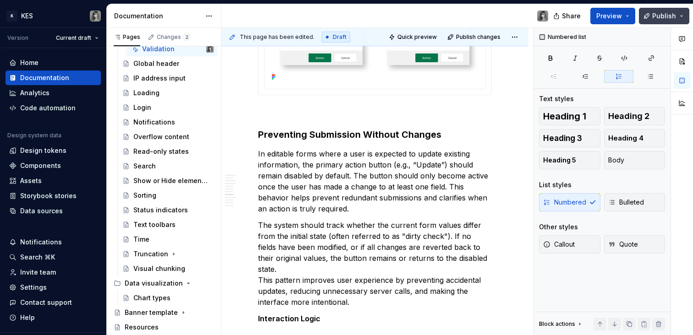
click at [660, 18] on span "Publish" at bounding box center [664, 15] width 24 height 9
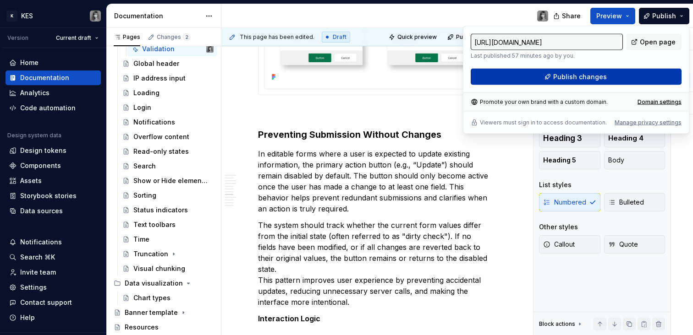
click at [635, 71] on button "Publish changes" at bounding box center [576, 77] width 211 height 16
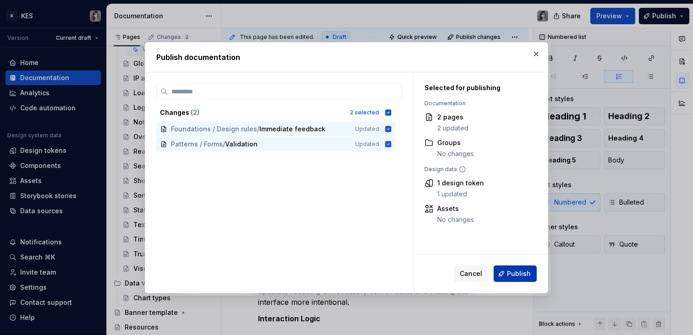
click at [520, 268] on button "Publish" at bounding box center [514, 274] width 43 height 16
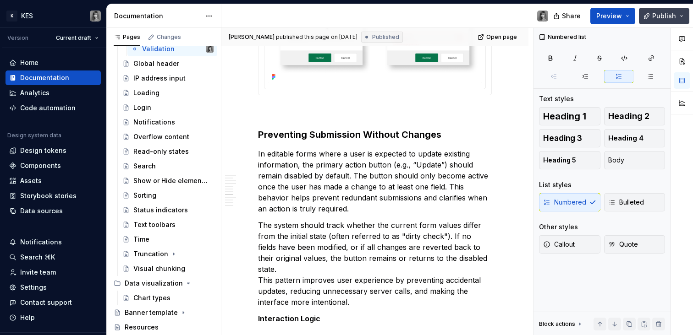
click at [669, 14] on span "Publish" at bounding box center [664, 15] width 24 height 9
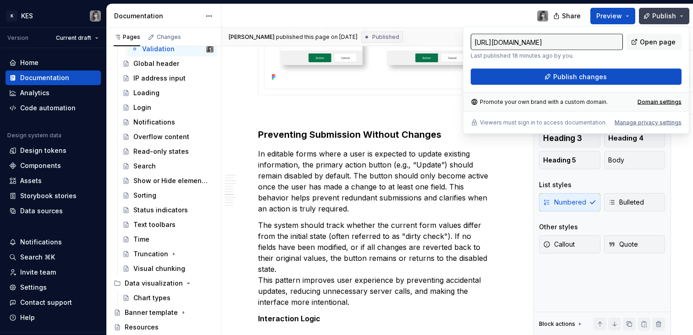
type textarea "*"
click at [669, 14] on span "Publish" at bounding box center [664, 15] width 24 height 9
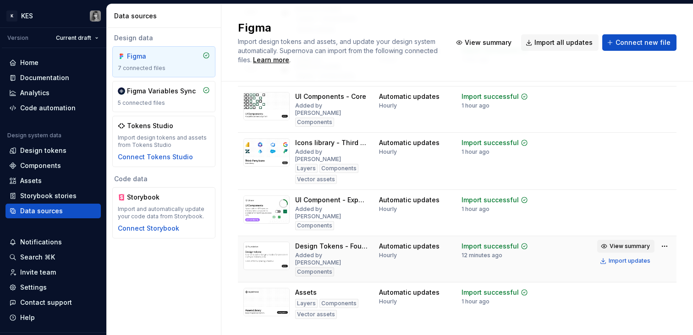
scroll to position [131, 0]
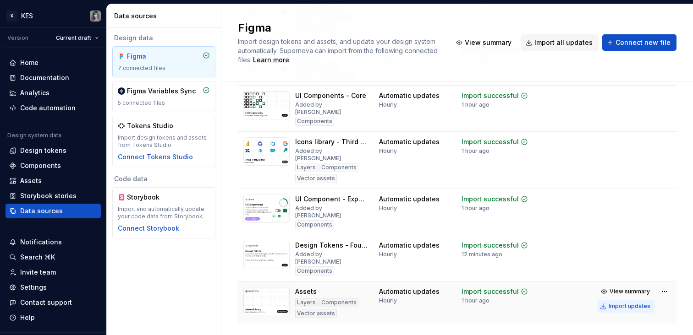
click at [621, 304] on div "Import updates" at bounding box center [629, 306] width 42 height 7
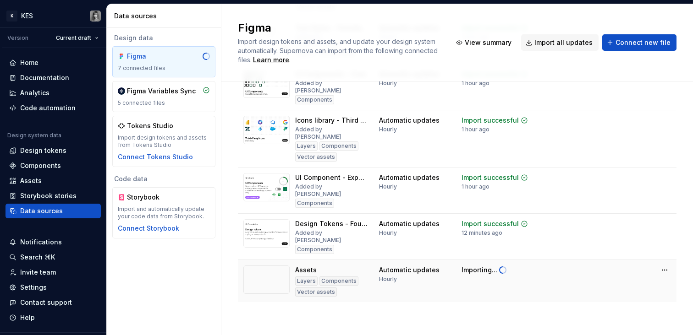
scroll to position [154, 0]
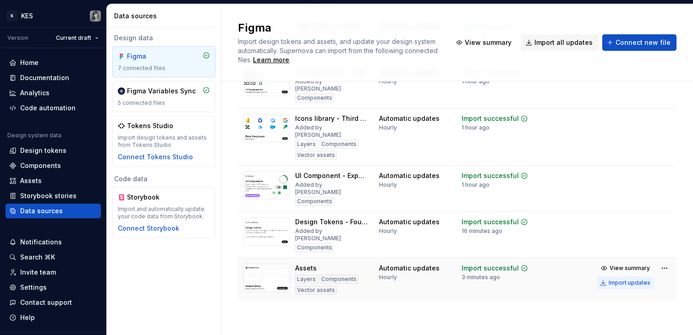
click at [608, 285] on div "Import updates" at bounding box center [629, 282] width 42 height 7
click at [617, 285] on div "Import updates" at bounding box center [629, 282] width 42 height 7
